Goal: Task Accomplishment & Management: Use online tool/utility

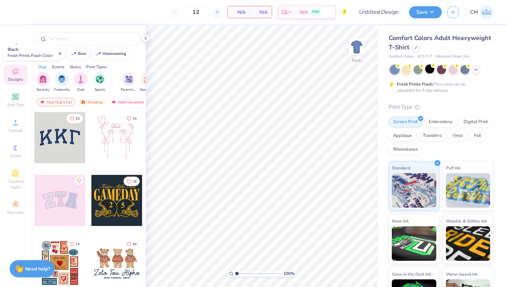
click at [425, 68] on div at bounding box center [429, 68] width 9 height 9
click at [473, 71] on icon at bounding box center [476, 69] width 6 height 6
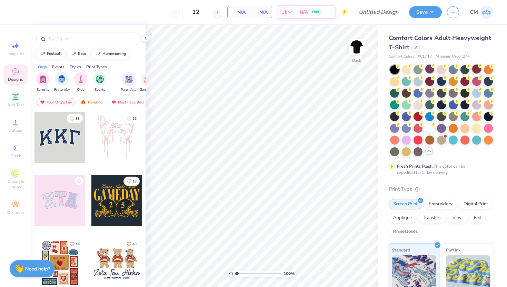
click at [478, 69] on div at bounding box center [476, 68] width 9 height 9
click at [445, 141] on div at bounding box center [441, 139] width 9 height 9
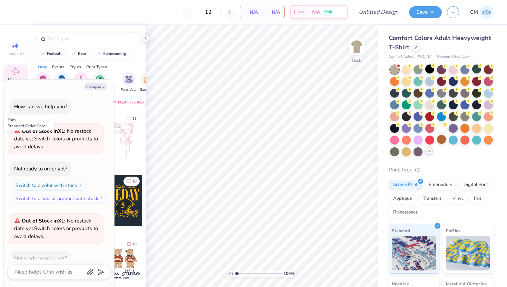
scroll to position [38, 0]
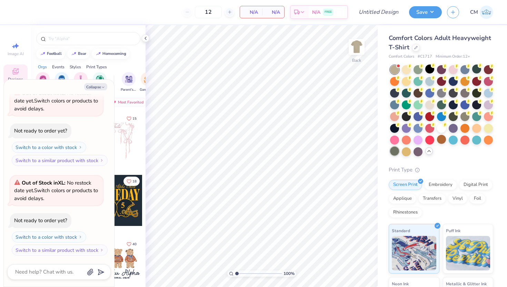
click at [397, 151] on div at bounding box center [394, 150] width 9 height 9
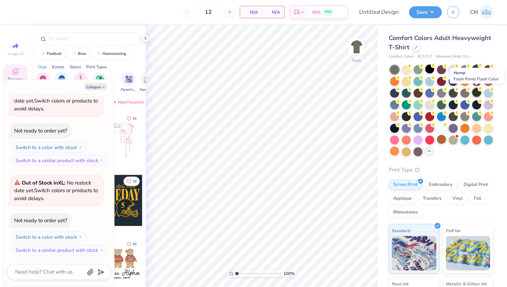
click at [477, 92] on div at bounding box center [476, 92] width 9 height 9
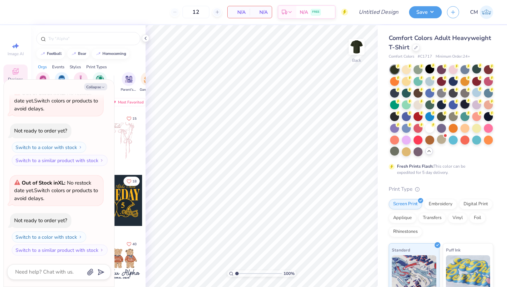
click at [465, 106] on div at bounding box center [464, 104] width 9 height 9
click at [100, 86] on button "Collapse" at bounding box center [95, 86] width 23 height 7
type textarea "x"
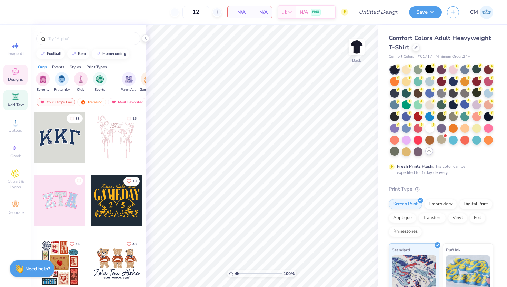
click at [13, 103] on span "Add Text" at bounding box center [15, 105] width 17 height 6
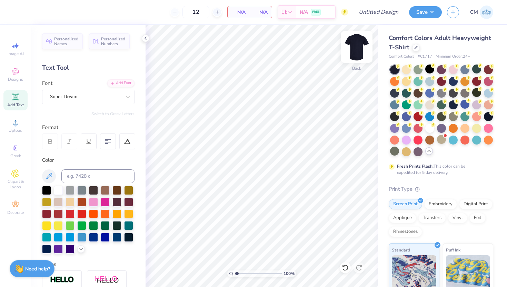
click at [359, 44] on img at bounding box center [357, 47] width 28 height 28
click at [12, 101] on icon at bounding box center [15, 97] width 8 height 8
click at [19, 101] on icon at bounding box center [15, 97] width 8 height 8
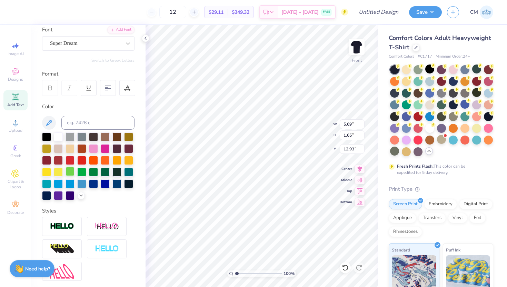
scroll to position [55, 0]
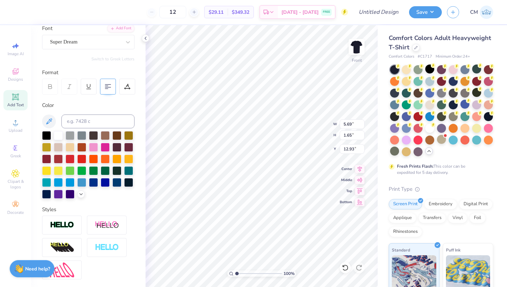
type textarea "TACO TREVOR'S"
click at [107, 82] on div at bounding box center [108, 87] width 16 height 16
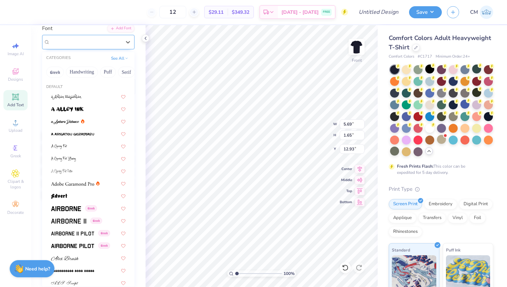
click at [97, 44] on div "Super Dream" at bounding box center [85, 42] width 72 height 11
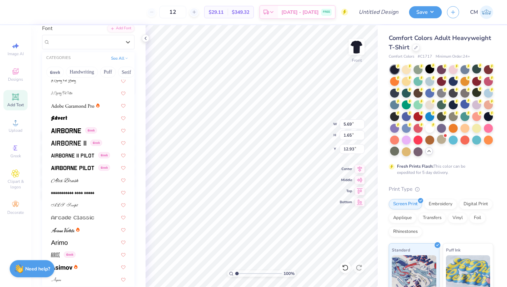
scroll to position [80, 0]
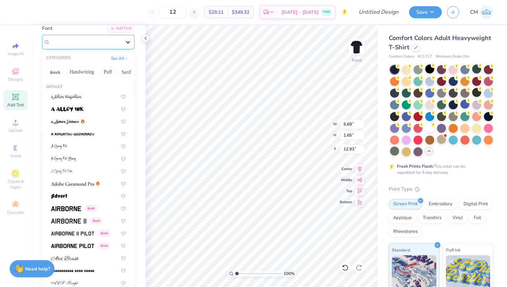
click at [129, 41] on icon at bounding box center [127, 42] width 7 height 7
click at [68, 212] on div "Greek" at bounding box center [88, 207] width 87 height 11
click at [69, 41] on div "Airborne Greek" at bounding box center [85, 42] width 72 height 11
click at [63, 223] on img at bounding box center [68, 220] width 35 height 5
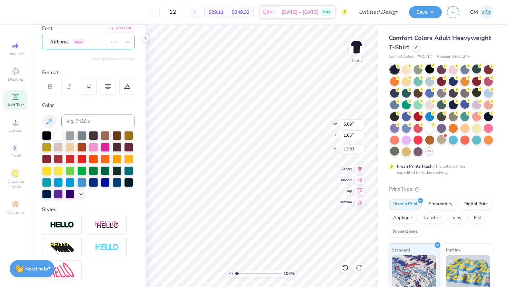
click at [69, 43] on div "Airborne Greek" at bounding box center [78, 42] width 59 height 11
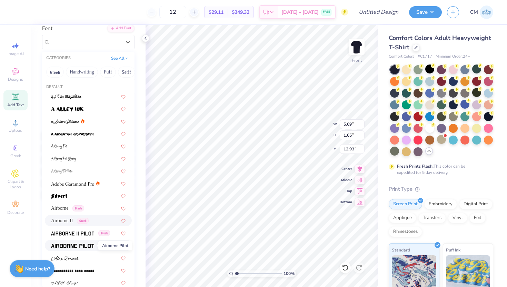
click at [70, 244] on img at bounding box center [72, 245] width 43 height 5
click at [82, 38] on div "Airborne Pilot Greek" at bounding box center [85, 42] width 72 height 11
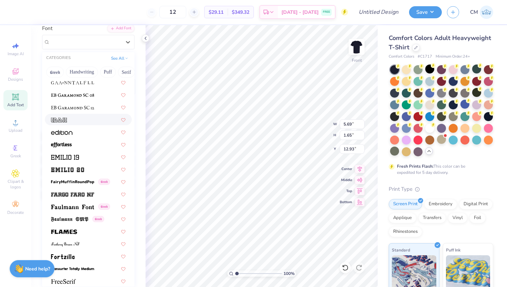
scroll to position [1345, 0]
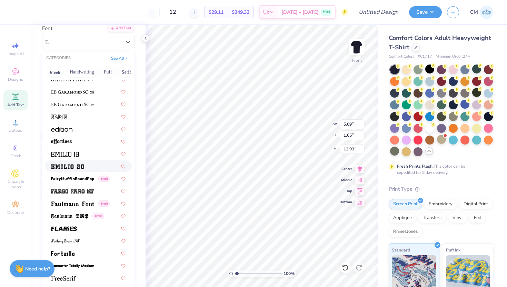
click at [84, 170] on div at bounding box center [88, 165] width 87 height 11
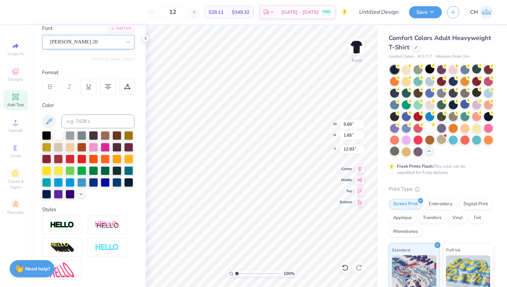
click at [103, 41] on div "Emilio 20" at bounding box center [85, 42] width 72 height 11
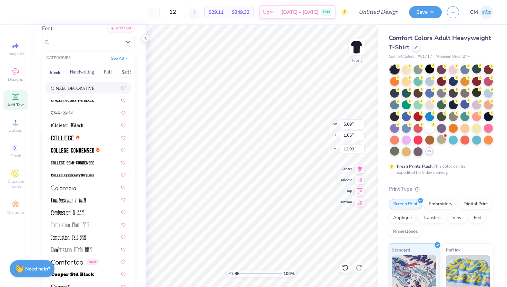
scroll to position [853, 0]
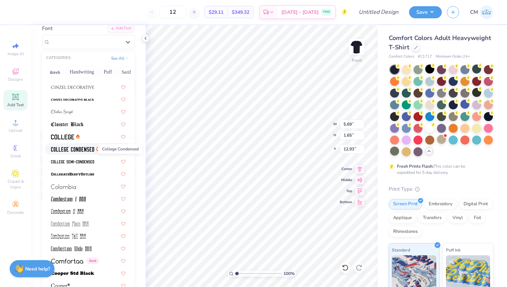
click at [78, 150] on img at bounding box center [72, 149] width 43 height 5
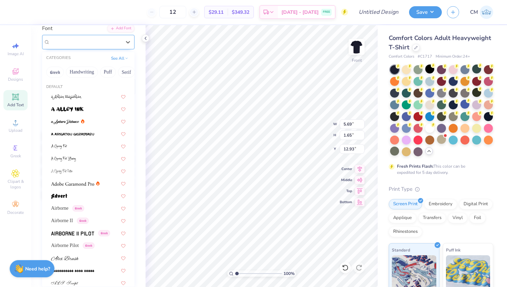
click at [79, 45] on div "College Condensed" at bounding box center [85, 42] width 72 height 11
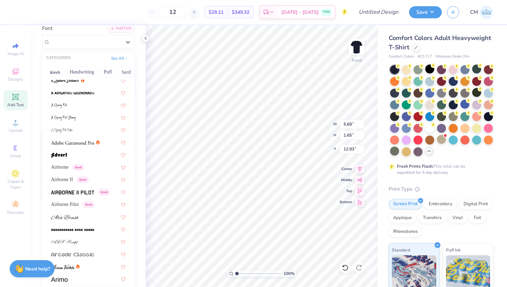
scroll to position [0, 0]
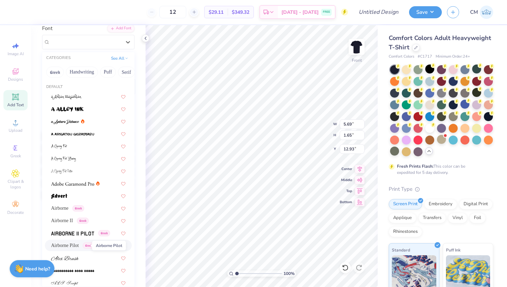
click at [74, 245] on span "Airborne Pilot" at bounding box center [65, 245] width 28 height 7
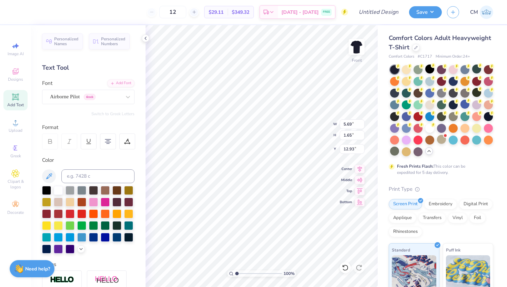
scroll to position [4, 0]
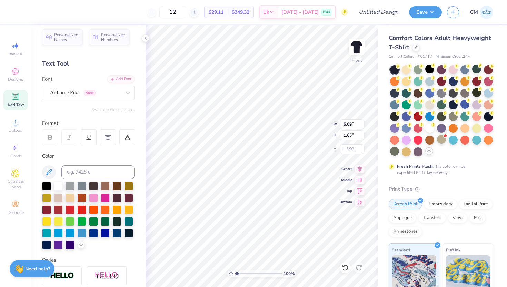
click at [52, 136] on icon at bounding box center [50, 137] width 6 height 6
click at [123, 138] on div at bounding box center [127, 137] width 16 height 16
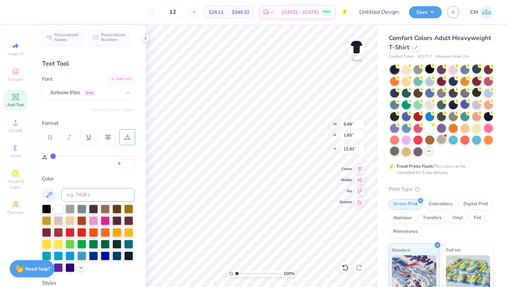
type input "3"
type input "4"
type input "5"
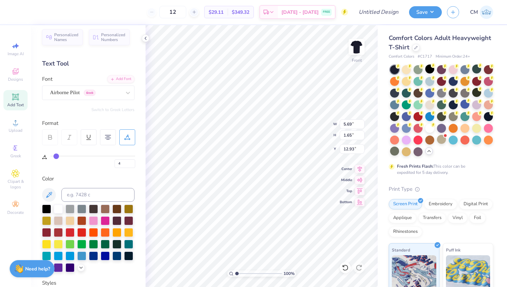
type input "5"
type input "8"
type input "10"
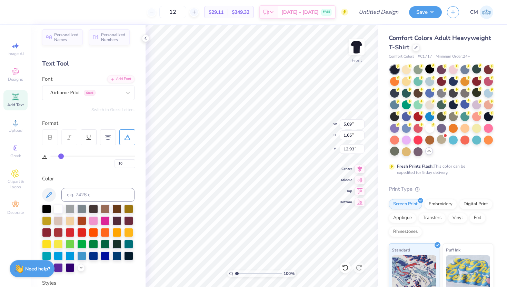
type input "13"
type input "14"
type input "16"
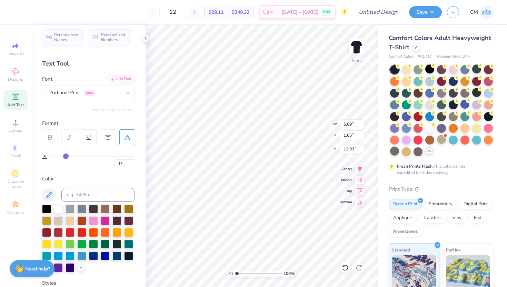
type input "16"
type input "17"
type input "18"
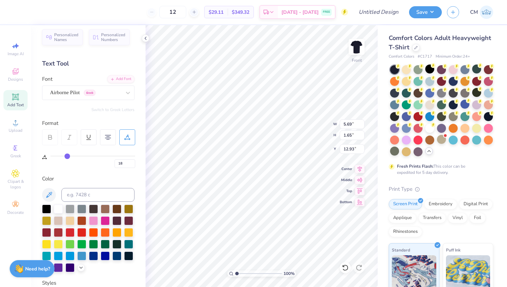
type input "19"
type input "20"
type input "21"
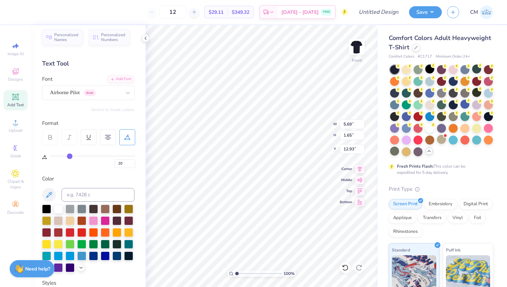
type input "21"
drag, startPoint x: 55, startPoint y: 155, endPoint x: 70, endPoint y: 157, distance: 14.3
click at [70, 156] on input "range" at bounding box center [92, 155] width 85 height 1
type input "20"
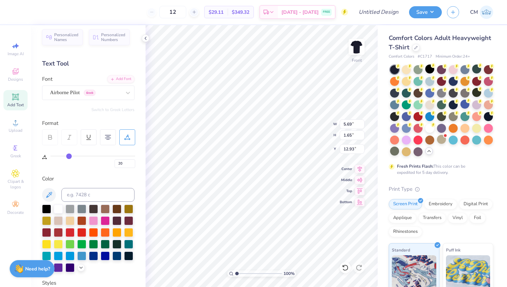
type input "19"
type input "18"
type input "17"
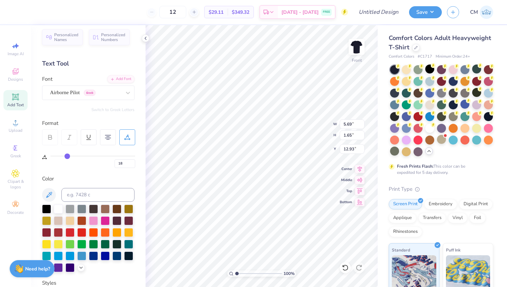
type input "17"
type input "16"
type input "15"
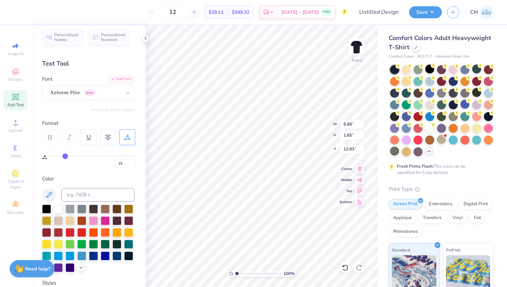
type input "14"
type input "13"
type input "12"
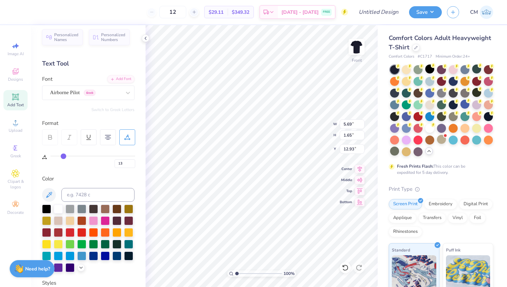
type input "12"
type input "11"
type input "10"
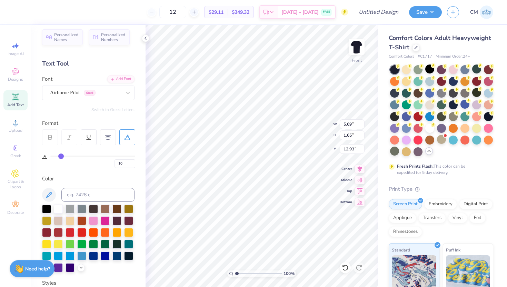
drag, startPoint x: 69, startPoint y: 157, endPoint x: 60, endPoint y: 157, distance: 9.0
click at [60, 156] on input "range" at bounding box center [92, 155] width 85 height 1
type input "9"
type input "8"
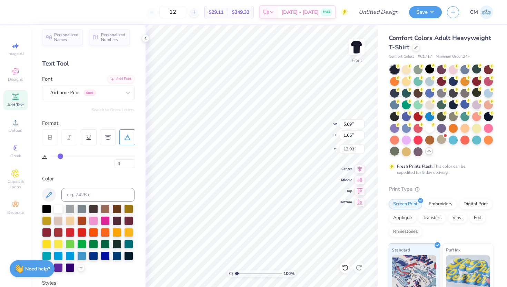
type input "8"
type input "7"
type input "5"
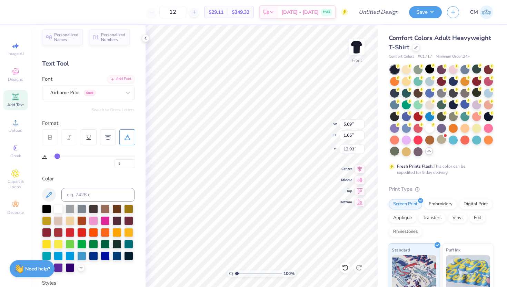
type input "3"
type input "1"
type input "0"
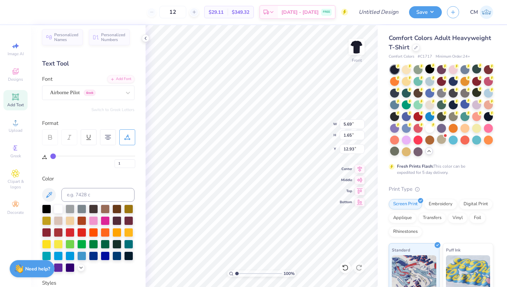
type input "0"
drag, startPoint x: 60, startPoint y: 157, endPoint x: 45, endPoint y: 155, distance: 15.0
type input "0"
click at [50, 155] on input "range" at bounding box center [92, 155] width 85 height 1
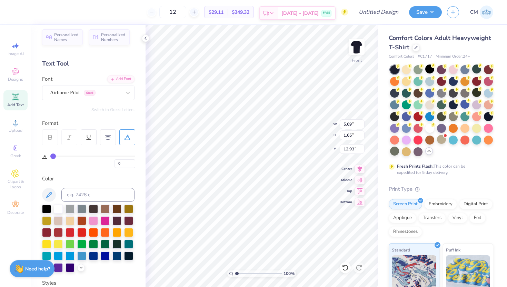
click at [302, 122] on div "100 % Front W 5.69 5.69 " H 1.65 1.65 " Y 12.93 12.93 " Center Middle Top Bottom" at bounding box center [261, 156] width 232 height 262
type input "11.79"
type input "8.67"
type input "8.75"
type input "13.20"
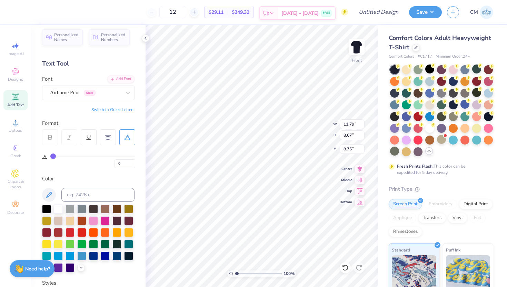
type input "9.71"
type input "3.00"
click at [19, 106] on span "Add Text" at bounding box center [15, 105] width 17 height 6
type textarea "T"
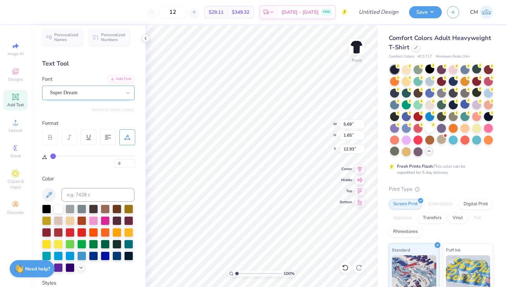
type textarea "#1 Brisket Fan"
click at [67, 96] on div at bounding box center [85, 92] width 71 height 9
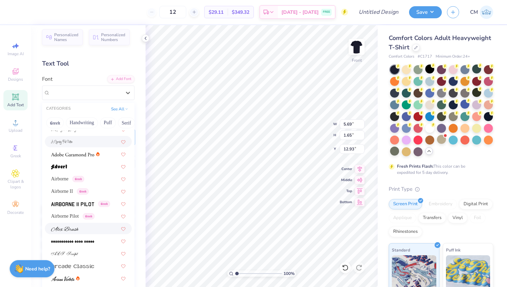
scroll to position [88, 0]
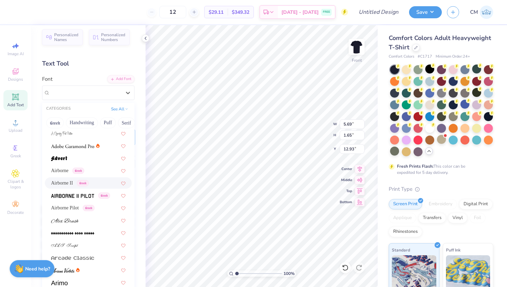
click at [69, 187] on div "Airborne II Greek" at bounding box center [88, 182] width 87 height 11
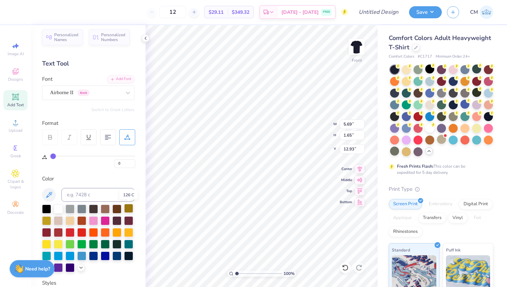
click at [129, 208] on div at bounding box center [128, 208] width 9 height 9
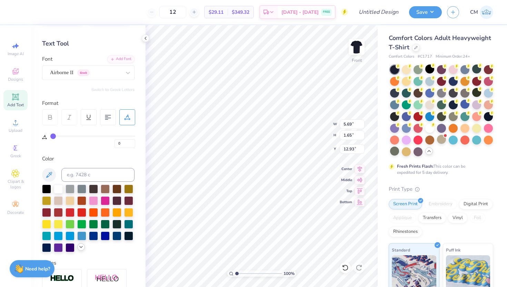
click at [81, 248] on icon at bounding box center [81, 247] width 6 height 6
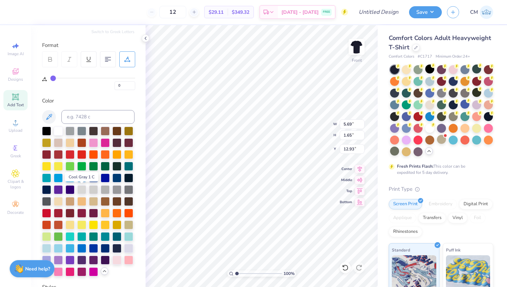
scroll to position [83, 0]
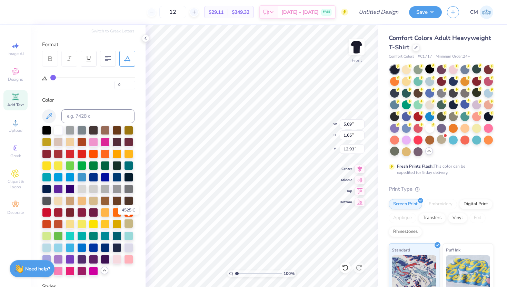
click at [131, 224] on div at bounding box center [128, 223] width 9 height 9
type input "13.20"
type input "9.71"
type input "3.00"
type input "14.53"
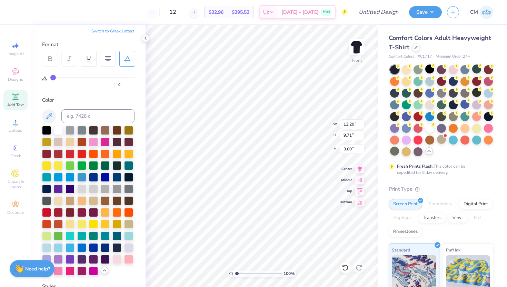
type input "1.50"
type input "13.00"
type input "10.26"
type input "1.06"
click at [104, 166] on div at bounding box center [105, 164] width 9 height 9
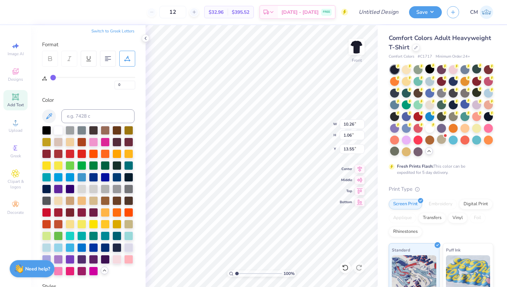
type input "13.75"
type input "8.12"
type input "0.84"
type input "13.97"
type input "13.75"
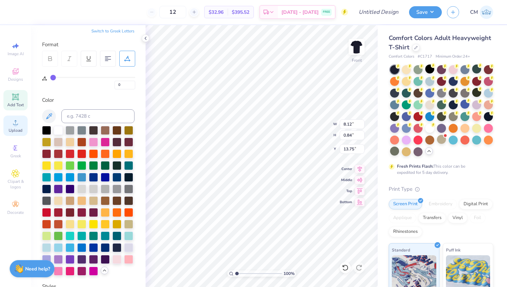
click at [15, 127] on div "Upload" at bounding box center [15, 125] width 24 height 20
click at [18, 43] on icon at bounding box center [15, 46] width 8 height 8
select select "4"
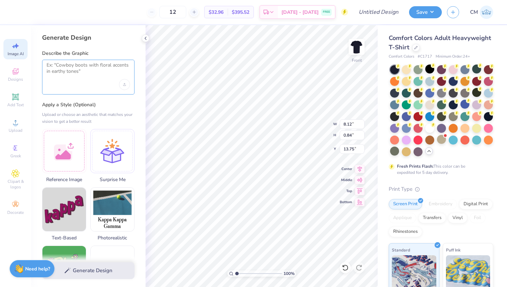
click at [72, 74] on textarea at bounding box center [88, 70] width 83 height 17
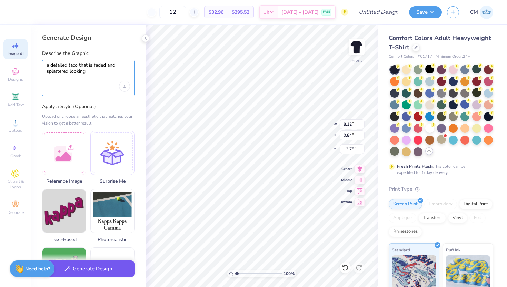
type textarea "a detailed taco that is faded and splattered looking ="
click at [91, 275] on button "Generate Design" at bounding box center [88, 268] width 92 height 17
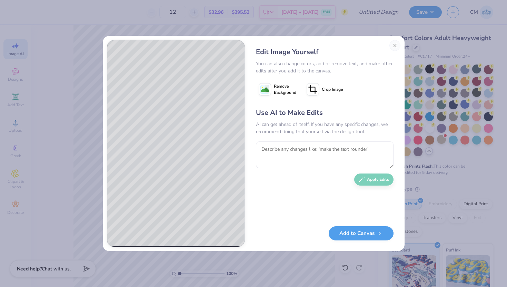
click at [267, 91] on image at bounding box center [265, 89] width 8 height 8
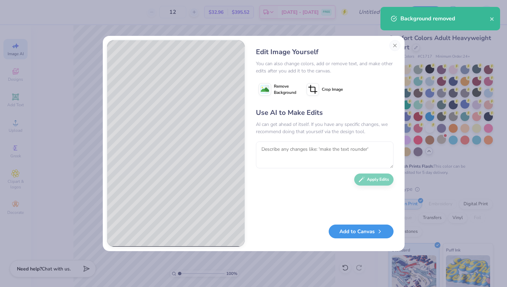
click at [357, 237] on button "Add to Canvas" at bounding box center [360, 231] width 65 height 14
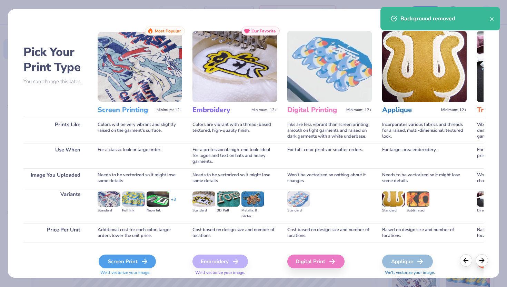
click at [133, 260] on div "Screen Print" at bounding box center [127, 261] width 57 height 14
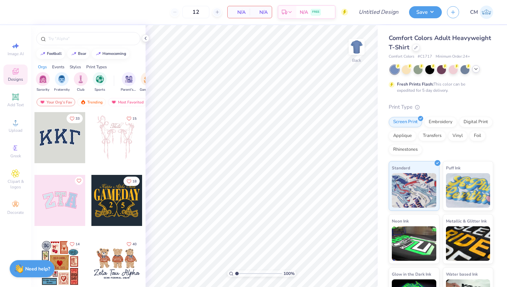
click at [477, 67] on icon at bounding box center [476, 69] width 6 height 6
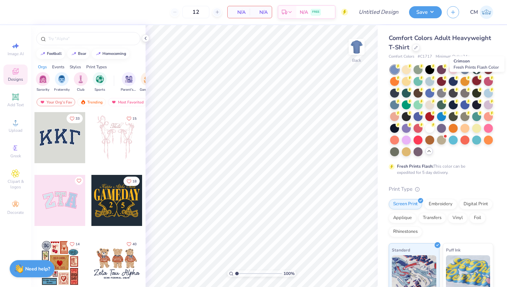
click at [476, 82] on div at bounding box center [476, 80] width 9 height 9
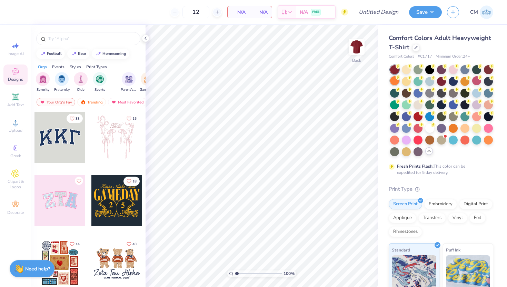
click at [395, 83] on div at bounding box center [394, 80] width 9 height 9
click at [393, 93] on div at bounding box center [394, 92] width 9 height 9
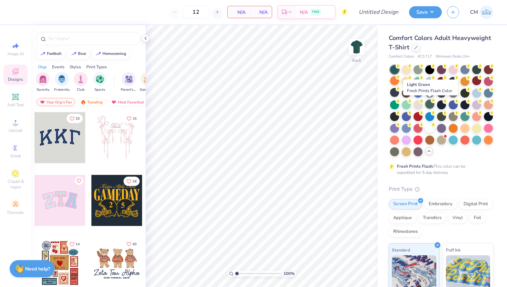
click at [427, 106] on div at bounding box center [429, 104] width 9 height 9
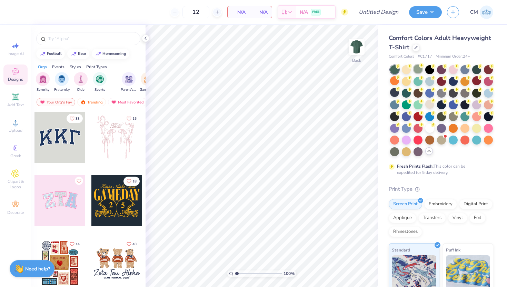
click at [419, 70] on div at bounding box center [417, 68] width 9 height 9
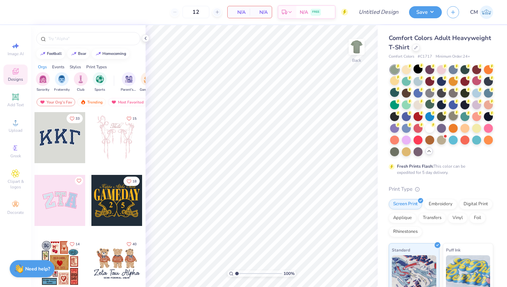
click at [451, 119] on div at bounding box center [452, 115] width 9 height 9
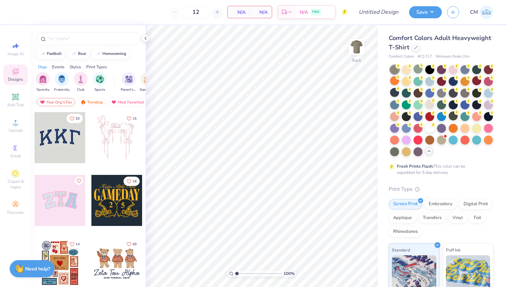
click at [425, 155] on div at bounding box center [441, 110] width 103 height 91
click at [429, 153] on icon at bounding box center [429, 151] width 6 height 6
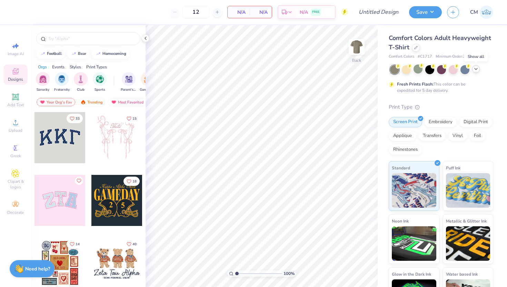
click at [477, 70] on icon at bounding box center [476, 69] width 6 height 6
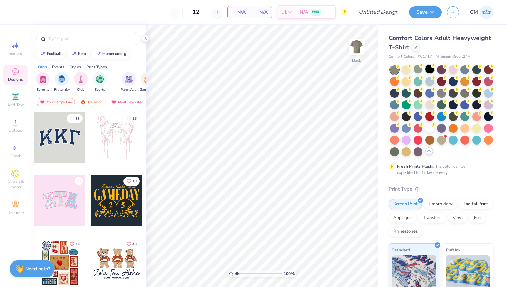
click at [429, 68] on div at bounding box center [429, 68] width 9 height 9
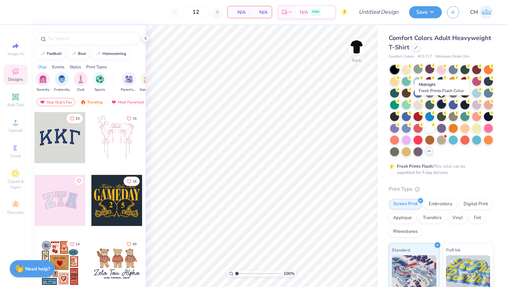
click at [442, 104] on div at bounding box center [441, 104] width 9 height 9
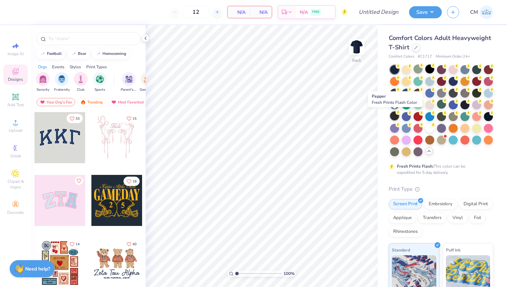
click at [397, 117] on div at bounding box center [394, 115] width 9 height 9
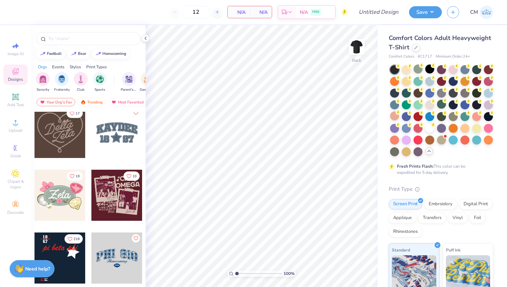
scroll to position [382, 0]
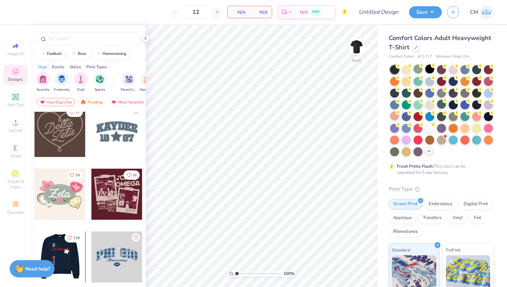
click at [67, 248] on div at bounding box center [59, 256] width 51 height 51
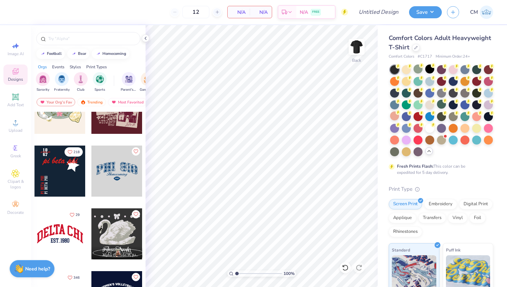
scroll to position [477, 0]
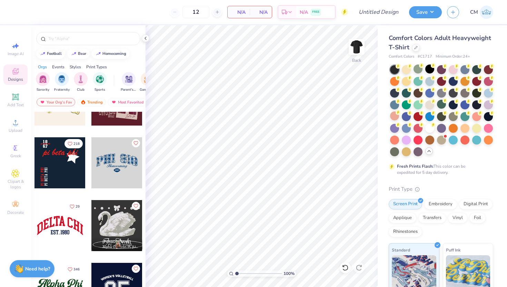
click at [68, 221] on div at bounding box center [59, 225] width 51 height 51
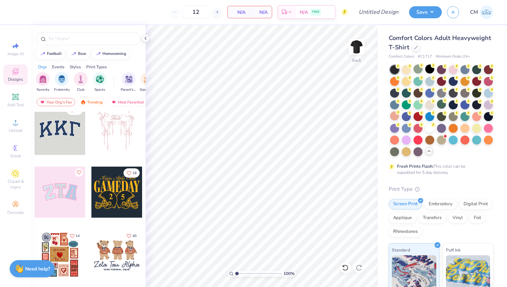
scroll to position [0, 0]
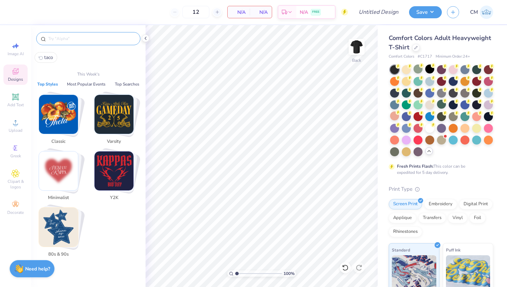
click at [70, 38] on input "text" at bounding box center [92, 38] width 88 height 7
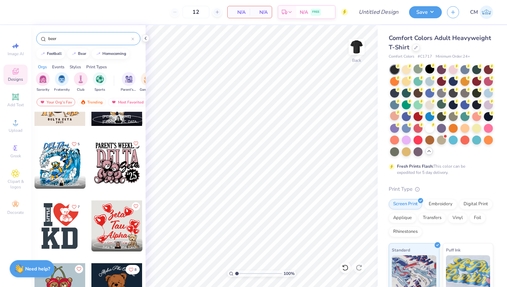
scroll to position [484, 0]
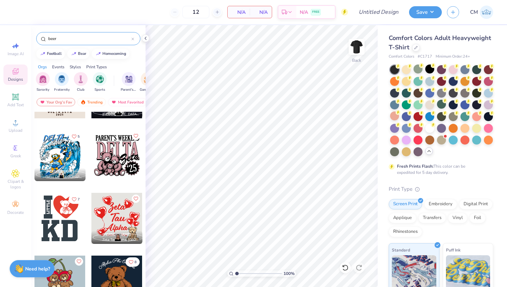
type input "beer"
click at [67, 223] on div at bounding box center [59, 218] width 51 height 51
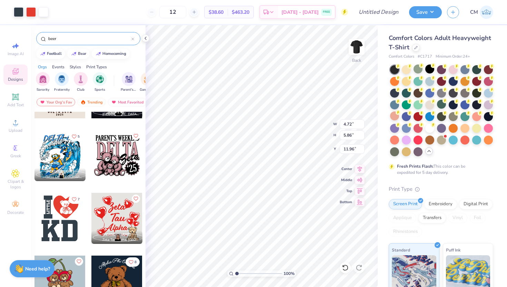
type input "11.96"
type input "10.49"
type input "13.03"
type input "3.52"
type input "3.54"
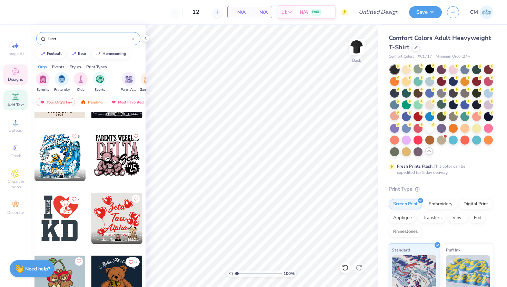
click at [16, 101] on icon at bounding box center [15, 97] width 8 height 8
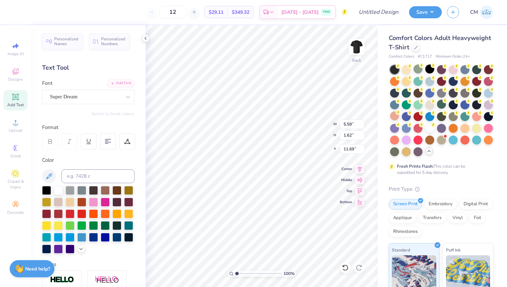
type textarea "T"
type textarea "I"
click at [108, 94] on div "Super Dream" at bounding box center [85, 96] width 72 height 11
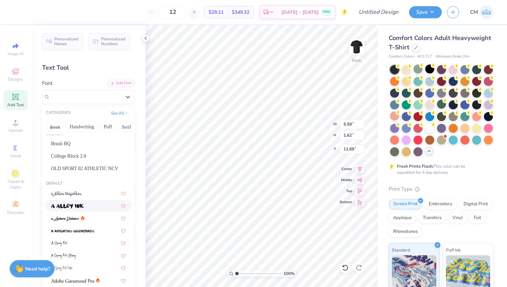
scroll to position [6, 0]
click at [91, 161] on div "College Block 2.0" at bounding box center [88, 157] width 87 height 11
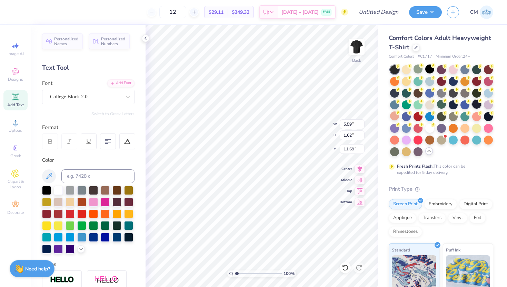
click at [476, 105] on div at bounding box center [476, 104] width 9 height 9
type input "0.54"
type input "2.03"
type input "11.49"
click at [430, 132] on div at bounding box center [429, 127] width 9 height 9
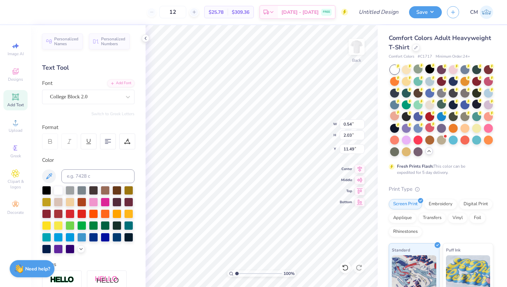
type input "2.13"
type input "8.04"
type input "5.48"
click at [395, 131] on div at bounding box center [394, 127] width 9 height 9
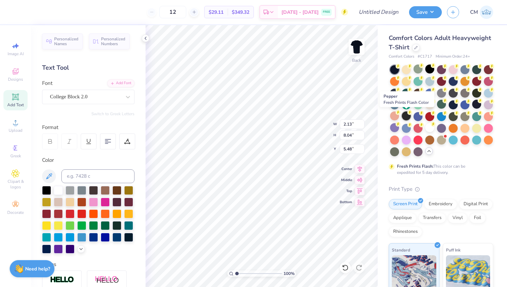
click at [405, 117] on div at bounding box center [405, 115] width 9 height 9
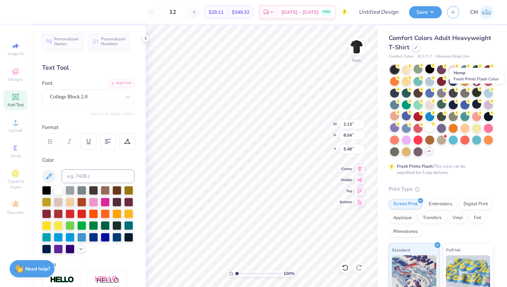
click at [473, 94] on div at bounding box center [476, 92] width 9 height 9
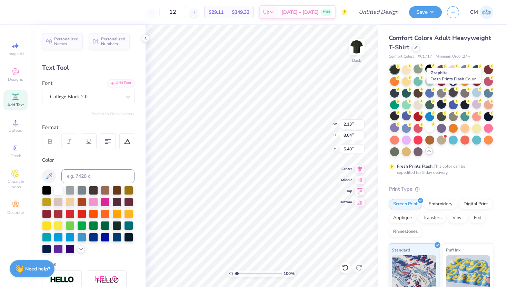
click at [453, 93] on div at bounding box center [452, 92] width 9 height 9
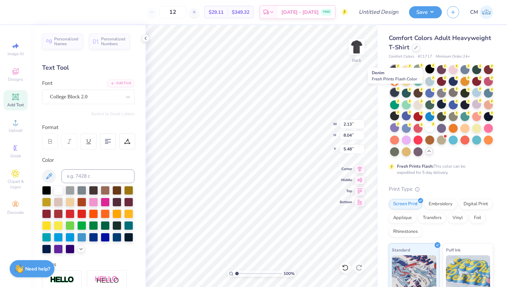
click at [395, 94] on div at bounding box center [394, 92] width 9 height 9
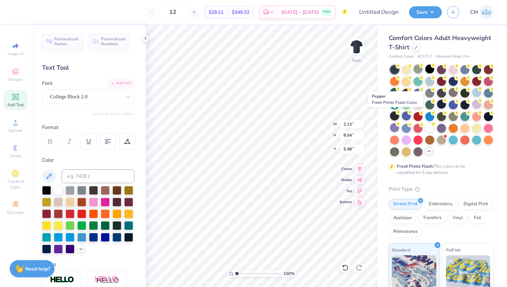
click at [395, 120] on div at bounding box center [394, 115] width 9 height 9
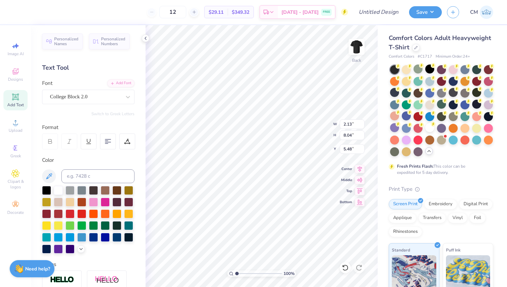
type input "1.27"
type input "4.79"
type input "3.00"
click at [14, 134] on div "Upload" at bounding box center [15, 125] width 24 height 20
click at [13, 173] on icon at bounding box center [15, 173] width 8 height 8
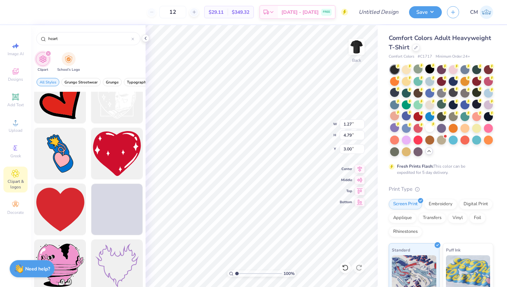
scroll to position [1056, 0]
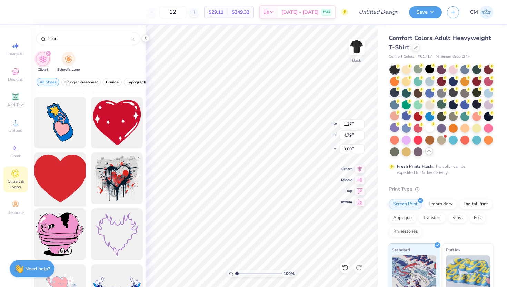
type input "heart"
click at [59, 177] on div at bounding box center [59, 178] width 57 height 57
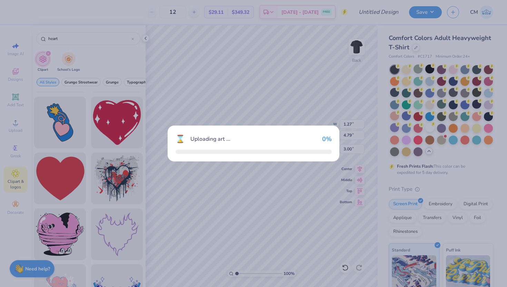
type input "14.17"
type input "12.88"
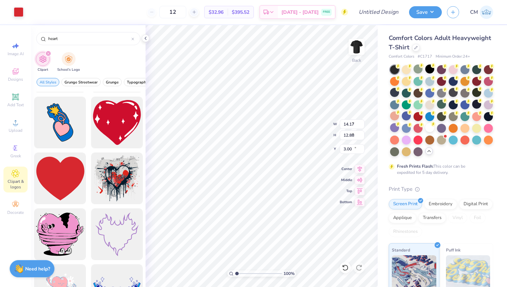
type input "5.77"
type input "5.25"
type input "3.00"
type input "5.35"
type input "4.86"
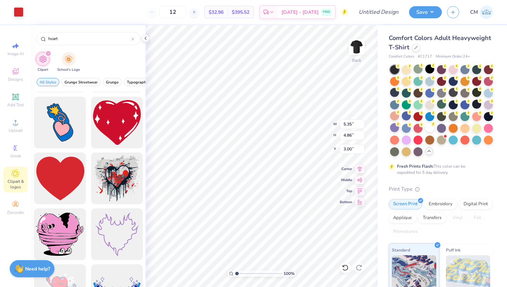
type input "1.27"
type input "4.79"
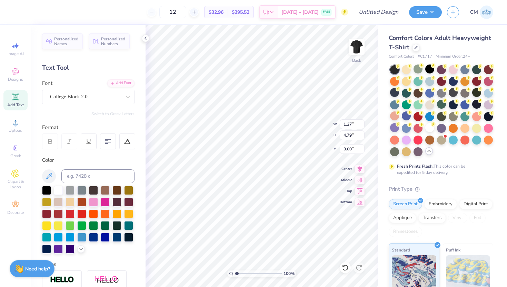
type input "5.35"
type input "4.86"
type input "5.35"
type input "4.86"
click at [18, 103] on span "Add Text" at bounding box center [15, 105] width 17 height 6
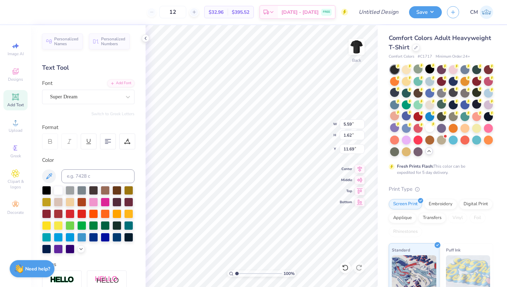
scroll to position [0, 1]
type textarea "TACO TREVOR"
click at [99, 96] on div "Super Dream" at bounding box center [85, 96] width 72 height 11
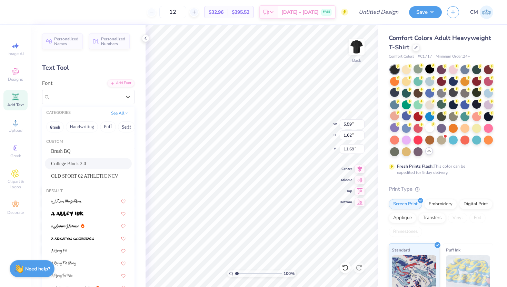
click at [98, 165] on div "College Block 2.0" at bounding box center [88, 163] width 74 height 7
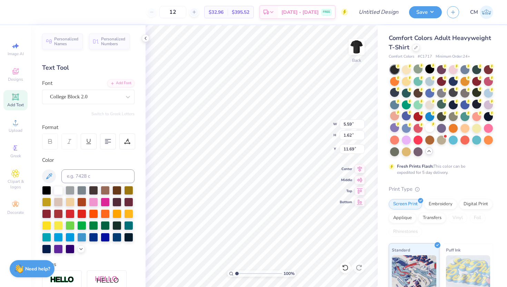
scroll to position [0, 0]
type input "5.35"
type input "4.86"
type input "6.47"
type input "7.70"
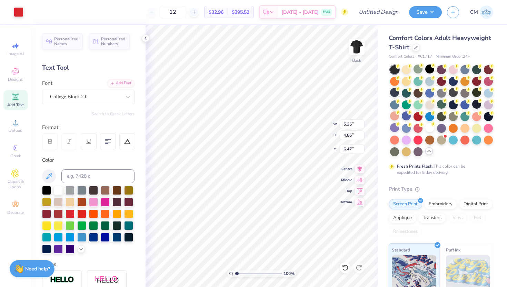
type input "4.81"
type input "8.90"
type input "9.91"
type input "6.19"
type input "1.27"
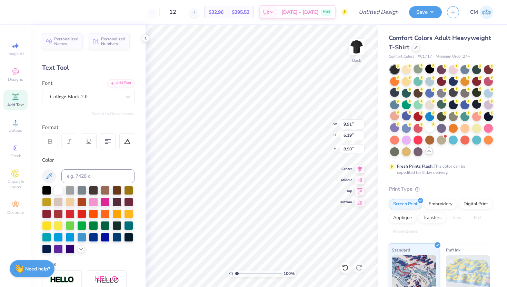
type input "4.79"
type input "3.00"
type input "9.91"
type input "6.19"
type input "8.90"
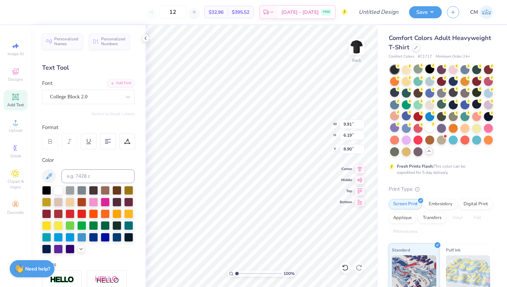
type input "5.35"
type input "4.86"
type input "3.00"
type input "1.27"
type input "4.79"
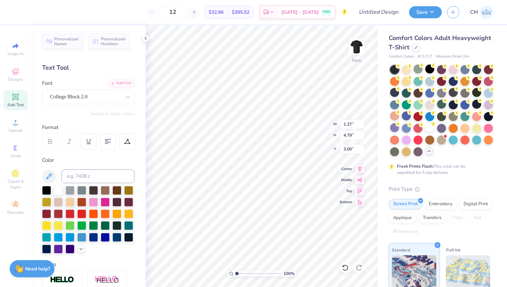
type input "9.91"
type input "6.19"
type input "8.91"
type input "8.87"
type input "5.35"
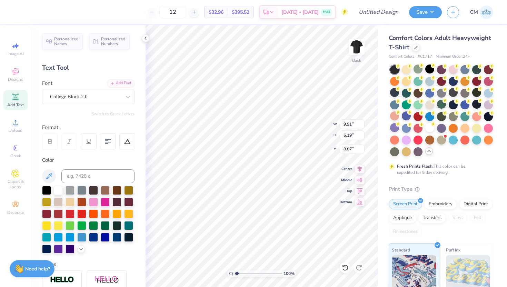
type input "4.86"
type input "3.00"
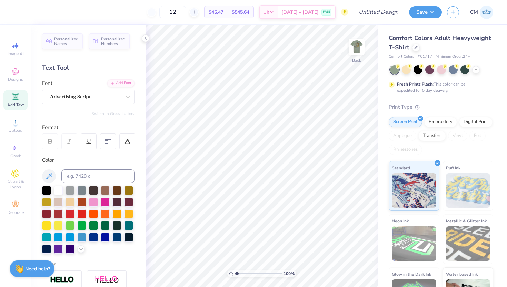
scroll to position [86, 0]
